Goal: Task Accomplishment & Management: Manage account settings

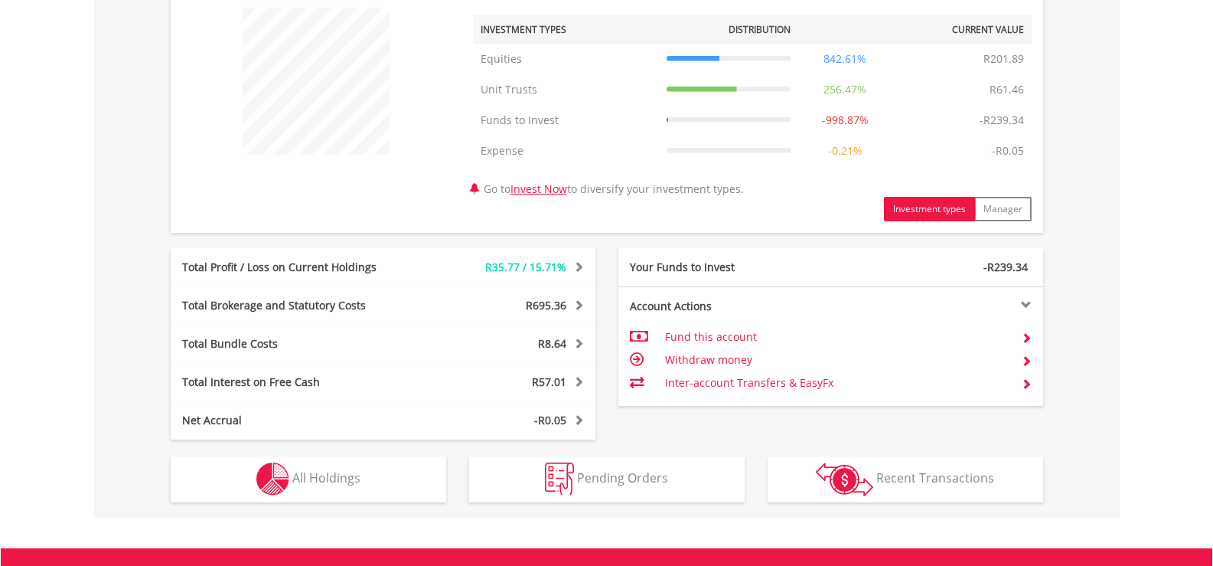
scroll to position [791, 0]
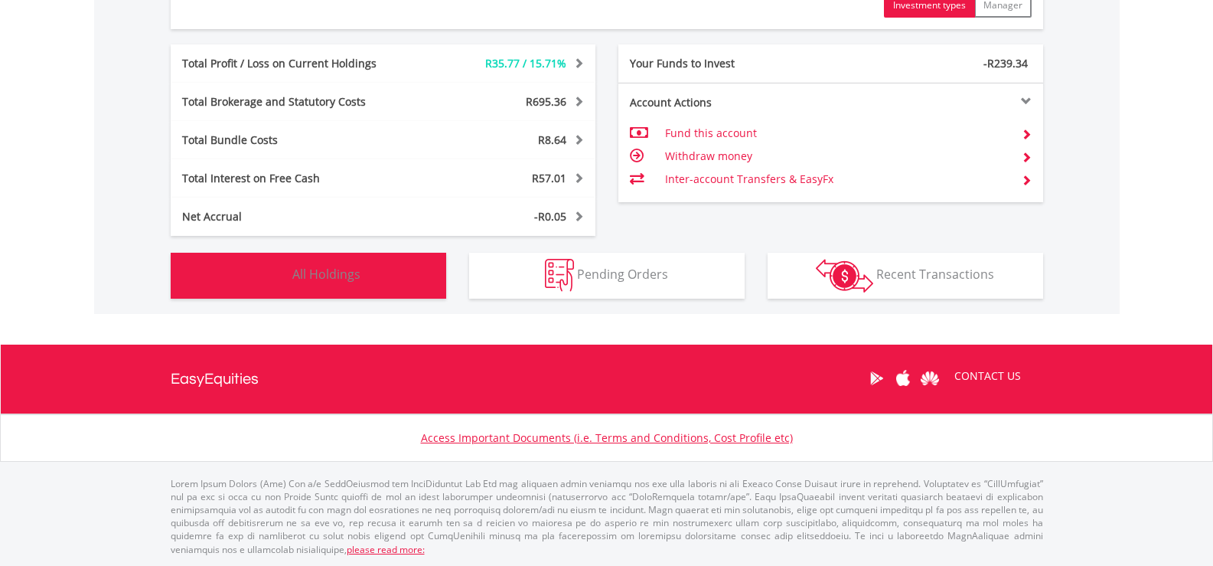
click at [416, 281] on button "Holdings All Holdings" at bounding box center [309, 276] width 276 height 46
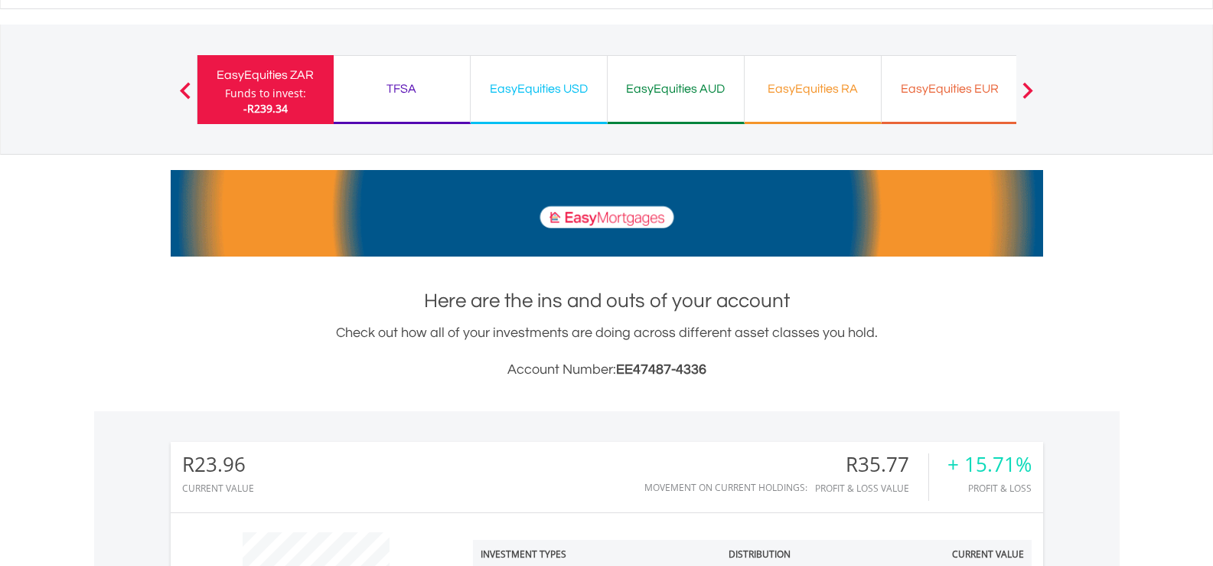
scroll to position [0, 0]
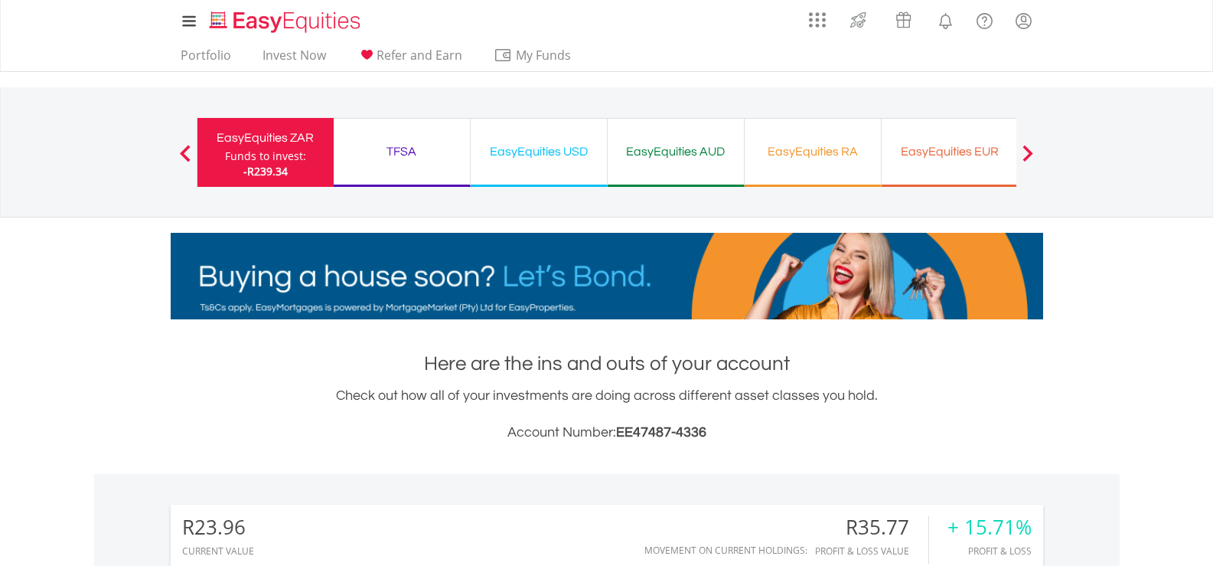
click at [270, 159] on div "Funds to invest:" at bounding box center [265, 155] width 81 height 15
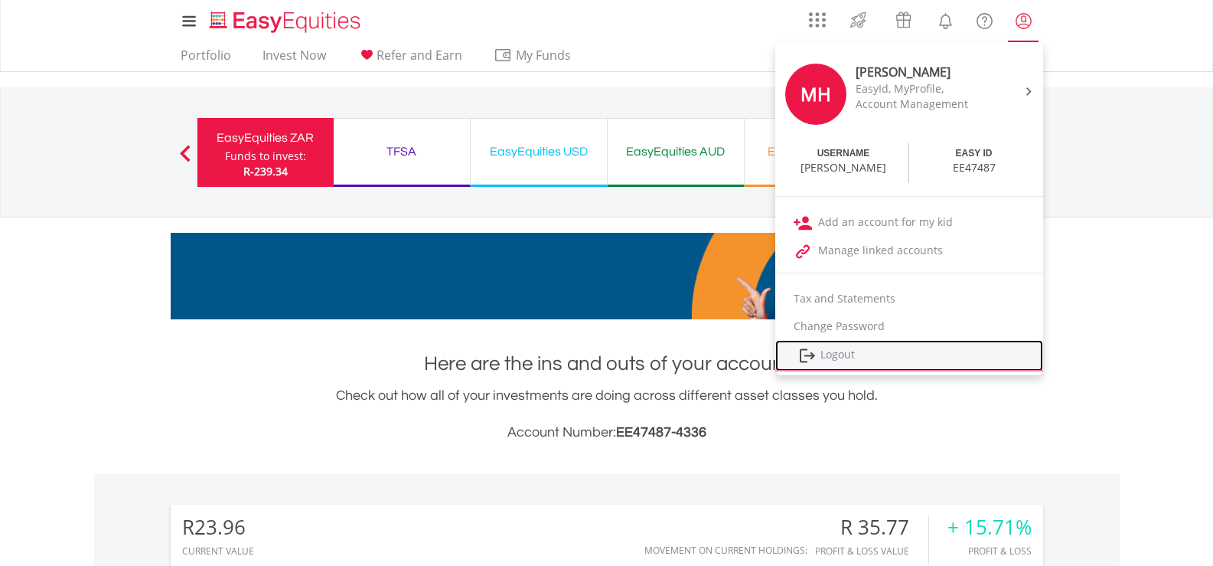
click at [862, 351] on link "Logout" at bounding box center [909, 355] width 268 height 31
